Goal: Task Accomplishment & Management: Manage account settings

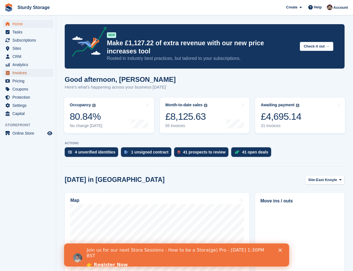
click at [20, 73] on span "Invoices" at bounding box center [29, 73] width 34 height 8
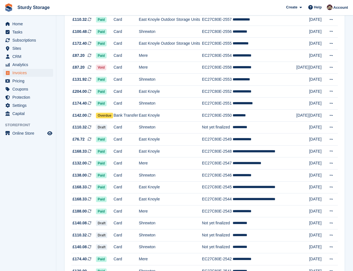
scroll to position [151, 0]
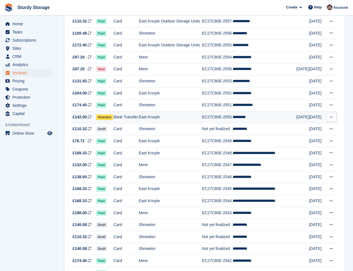
click at [107, 118] on span "Overdue" at bounding box center [104, 117] width 17 height 6
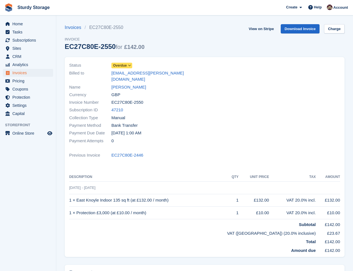
click at [131, 64] on icon at bounding box center [129, 65] width 3 height 3
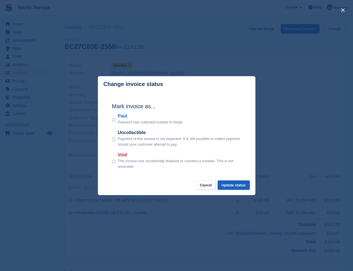
click at [240, 186] on button "Update status" at bounding box center [234, 185] width 32 height 9
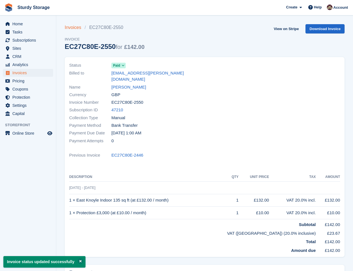
click at [69, 27] on link "Invoices" at bounding box center [75, 27] width 20 height 7
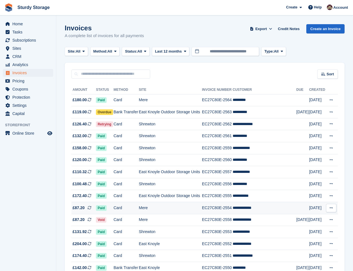
click at [162, 207] on td "Mere" at bounding box center [170, 208] width 63 height 12
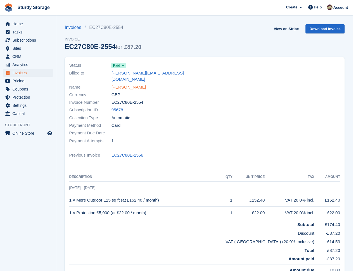
click at [120, 84] on link "[PERSON_NAME]" at bounding box center [128, 87] width 35 height 6
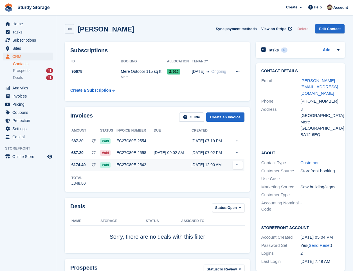
click at [131, 163] on div "EC27C80E-2542" at bounding box center [134, 165] width 37 height 6
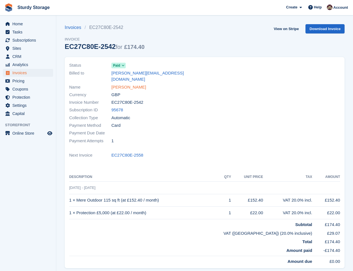
click at [124, 84] on link "[PERSON_NAME]" at bounding box center [128, 87] width 35 height 6
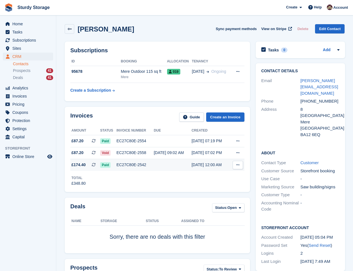
click at [126, 164] on div "EC27C80E-2542" at bounding box center [134, 165] width 37 height 6
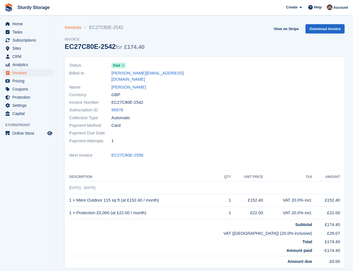
click at [68, 28] on link "Invoices" at bounding box center [75, 27] width 20 height 7
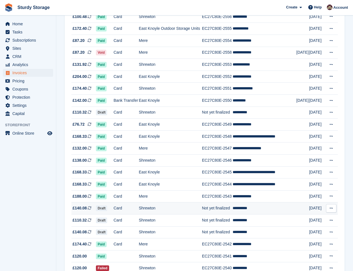
scroll to position [188, 0]
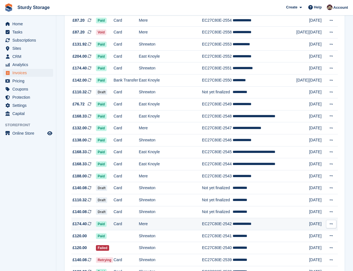
click at [171, 222] on td "Mere" at bounding box center [170, 224] width 63 height 12
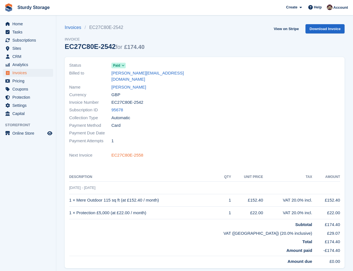
click at [136, 152] on link "EC27C80E-2558" at bounding box center [127, 155] width 32 height 6
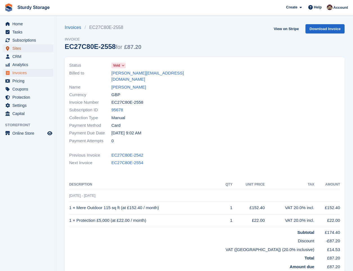
click at [14, 49] on span "Sites" at bounding box center [29, 48] width 34 height 8
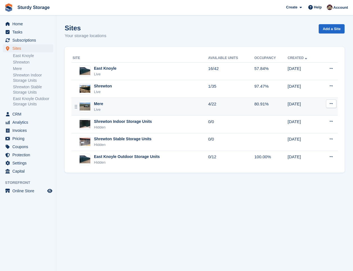
click at [98, 106] on div "Mere" at bounding box center [98, 104] width 9 height 6
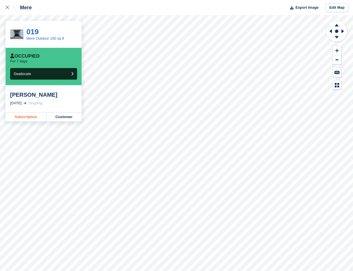
click at [26, 118] on link "Subscription" at bounding box center [26, 117] width 41 height 9
click at [7, 8] on icon at bounding box center [7, 7] width 3 height 3
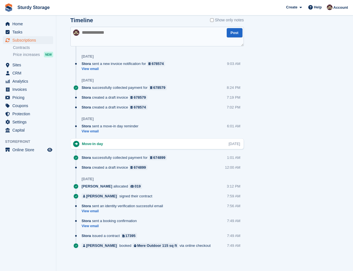
scroll to position [335, 0]
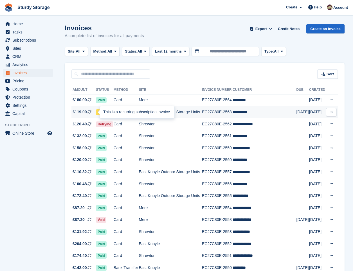
click at [100, 113] on div at bounding box center [102, 112] width 5 height 5
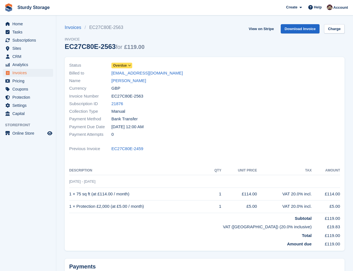
click at [130, 64] on icon at bounding box center [129, 65] width 3 height 3
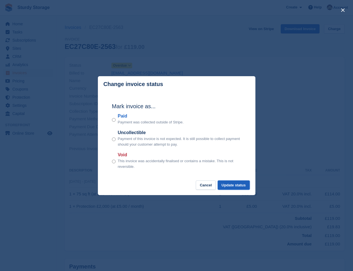
click at [233, 185] on button "Update status" at bounding box center [234, 185] width 32 height 9
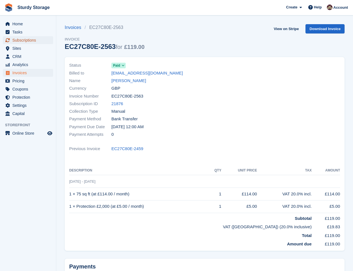
click at [20, 40] on span "Subscriptions" at bounding box center [29, 40] width 34 height 8
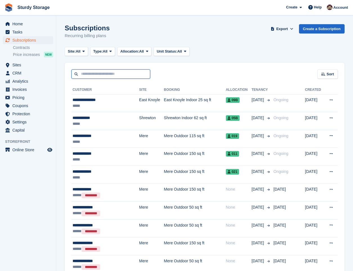
click at [89, 73] on input "text" at bounding box center [110, 73] width 79 height 9
type input "*******"
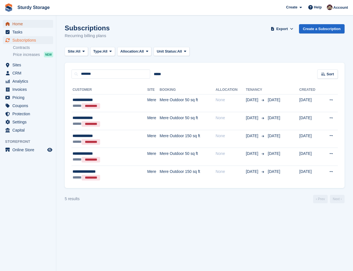
click at [22, 24] on span "Home" at bounding box center [29, 24] width 34 height 8
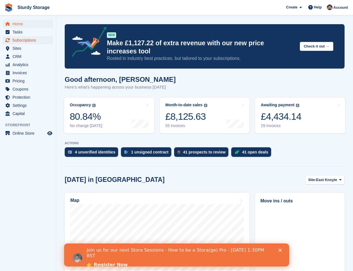
click at [26, 39] on span "Subscriptions" at bounding box center [29, 40] width 34 height 8
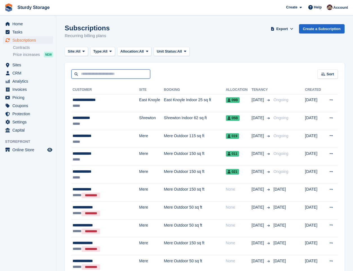
click at [86, 72] on input "text" at bounding box center [110, 73] width 79 height 9
type input "*****"
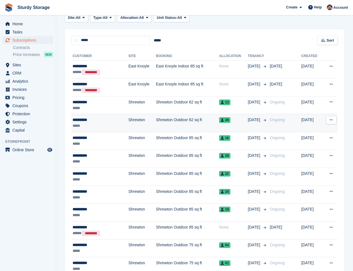
scroll to position [47, 0]
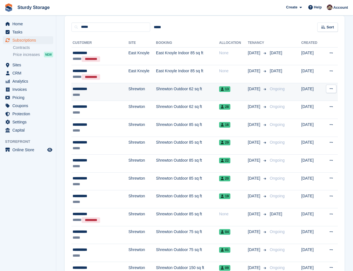
click at [82, 89] on div "**********" at bounding box center [94, 89] width 42 height 6
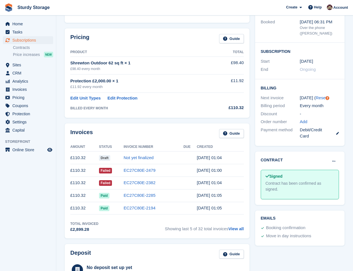
scroll to position [94, 0]
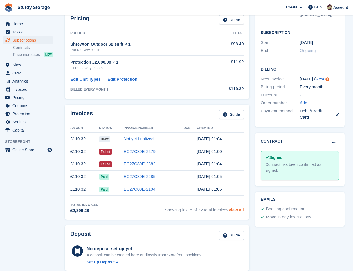
click at [239, 212] on link "View all" at bounding box center [235, 210] width 15 height 5
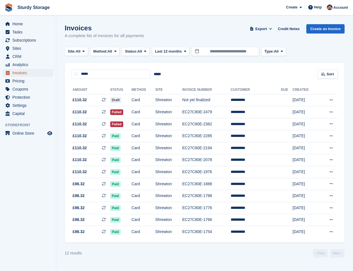
click at [27, 72] on span "Invoices" at bounding box center [29, 73] width 34 height 8
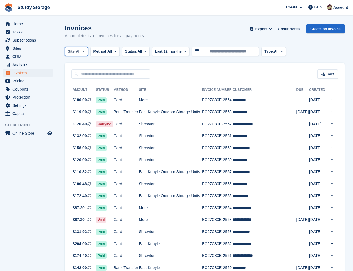
click at [80, 50] on span "All" at bounding box center [78, 52] width 5 height 6
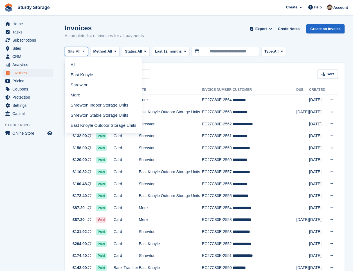
click at [80, 50] on span "All" at bounding box center [78, 52] width 5 height 6
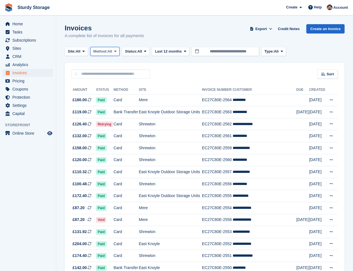
click at [110, 50] on span "All" at bounding box center [109, 52] width 5 height 6
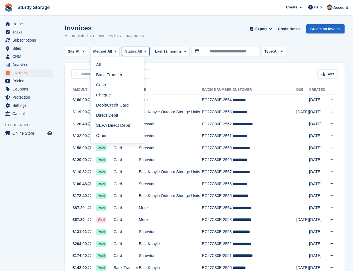
click at [142, 50] on span "All" at bounding box center [140, 52] width 5 height 6
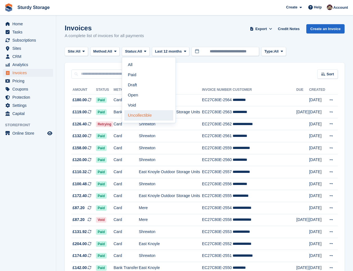
click at [150, 114] on link "Uncollectible" at bounding box center [148, 115] width 49 height 10
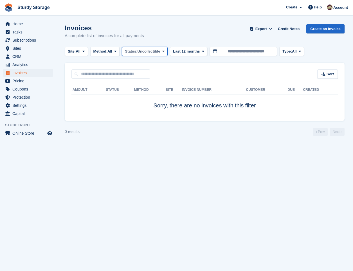
click at [152, 50] on span "Uncollectible" at bounding box center [149, 52] width 23 height 6
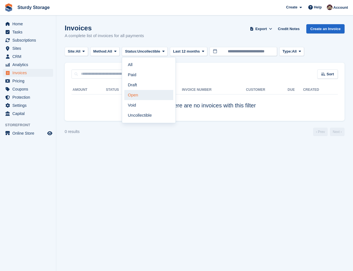
click at [148, 94] on link "Open" at bounding box center [148, 95] width 49 height 10
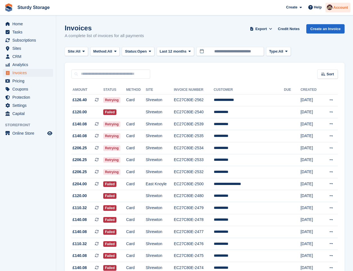
click at [330, 5] on img at bounding box center [330, 8] width 6 height 6
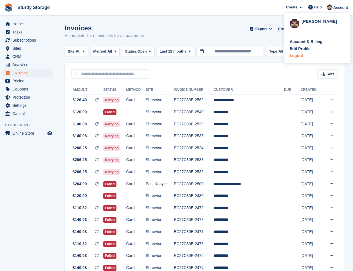
click at [301, 57] on div "Logout" at bounding box center [296, 56] width 13 height 6
